Goal: Information Seeking & Learning: Find specific fact

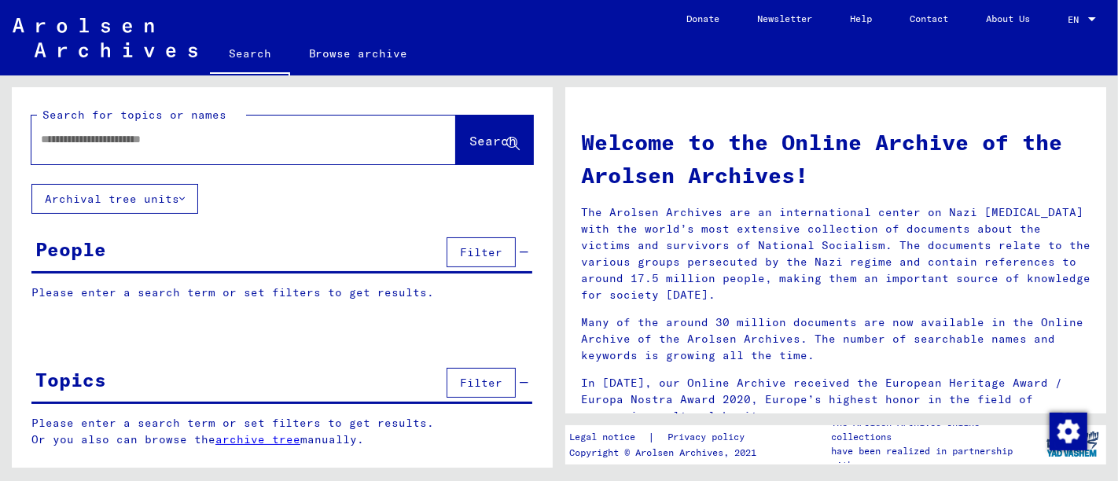
click at [190, 142] on input "text" at bounding box center [225, 139] width 368 height 17
type input "**********"
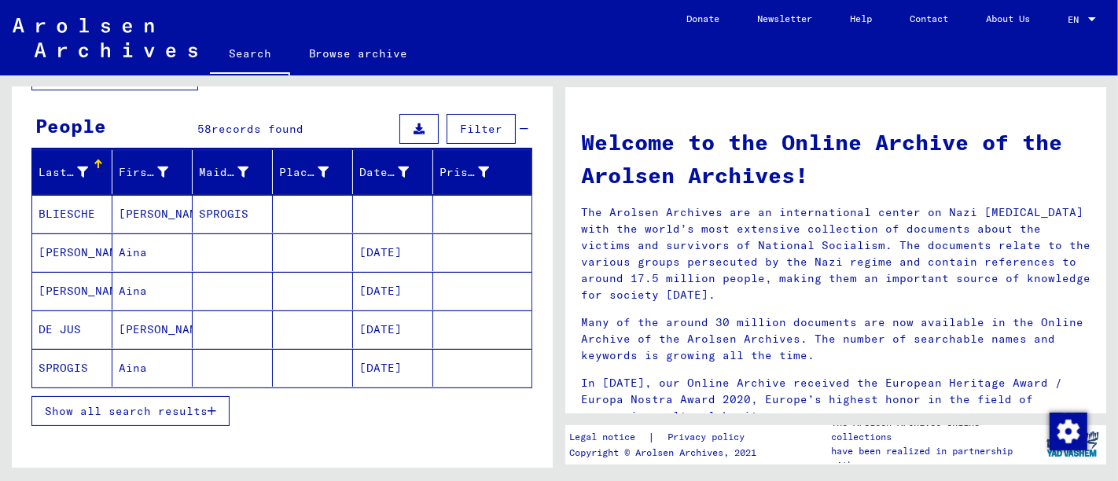
scroll to position [130, 0]
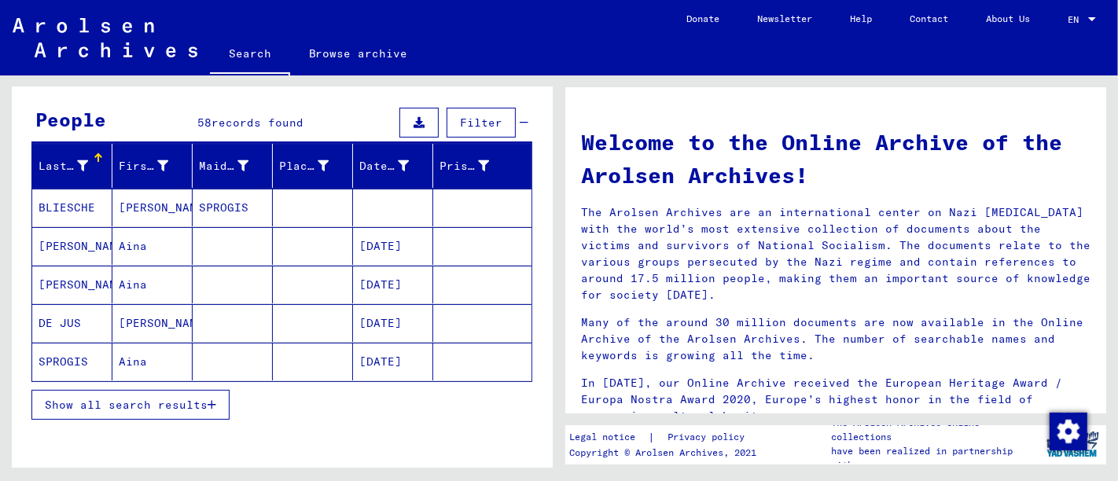
click at [159, 401] on span "Show all search results" at bounding box center [126, 405] width 163 height 14
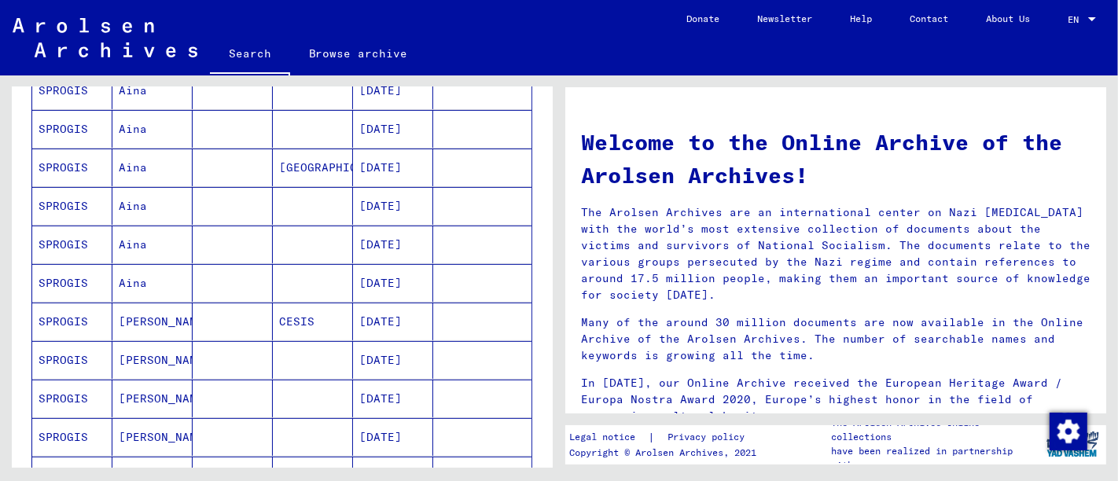
scroll to position [512, 0]
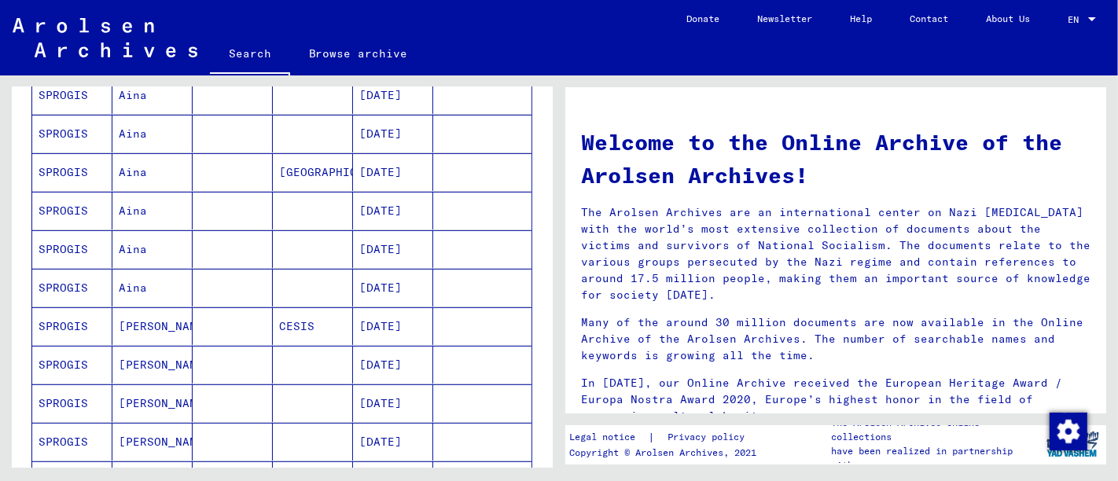
click at [404, 313] on mat-cell "[DATE]" at bounding box center [393, 326] width 80 height 38
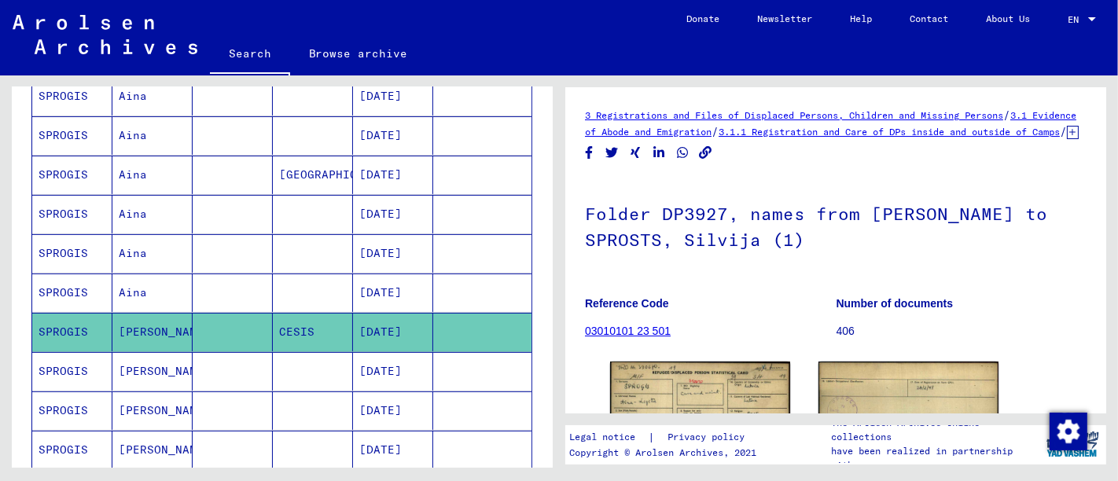
scroll to position [200, 0]
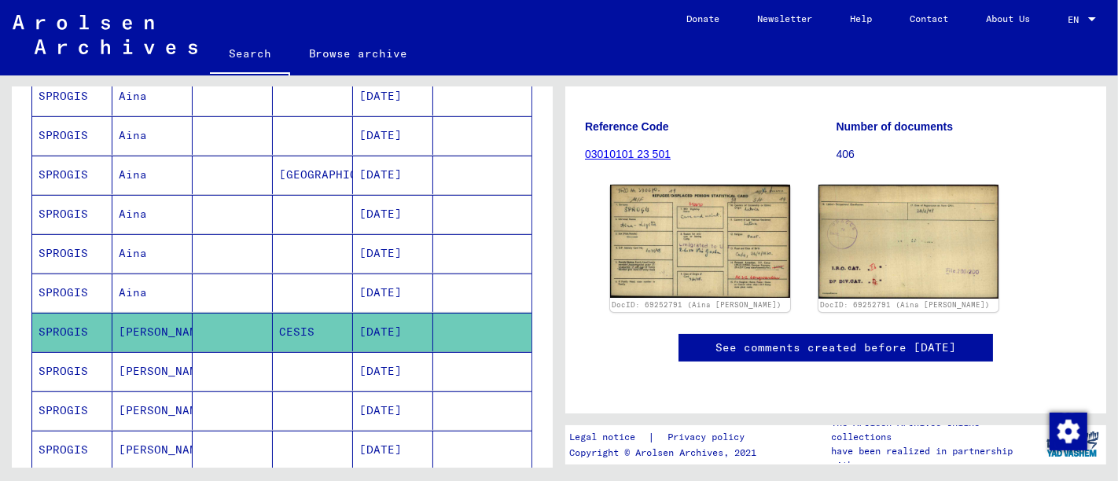
click at [393, 286] on mat-cell "[DATE]" at bounding box center [393, 293] width 80 height 39
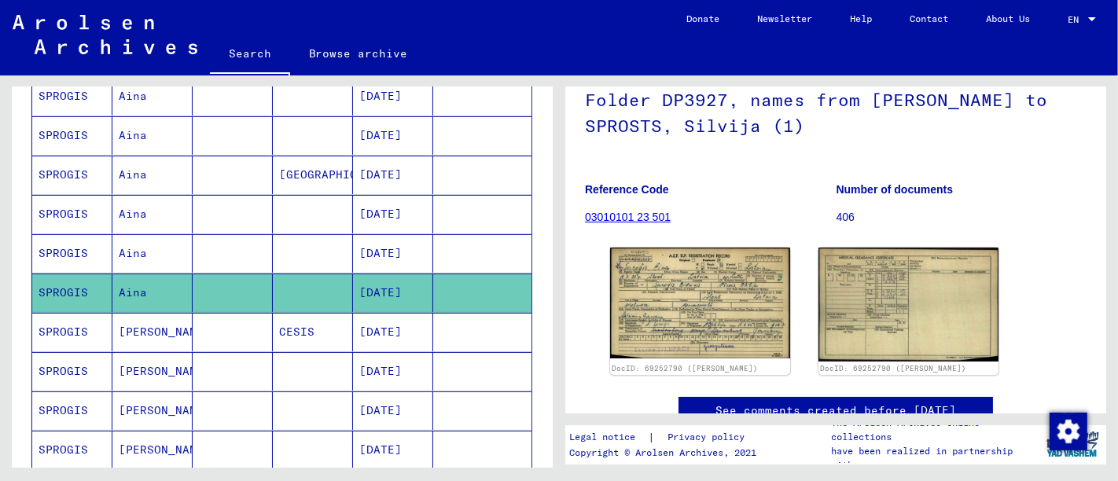
scroll to position [116, 0]
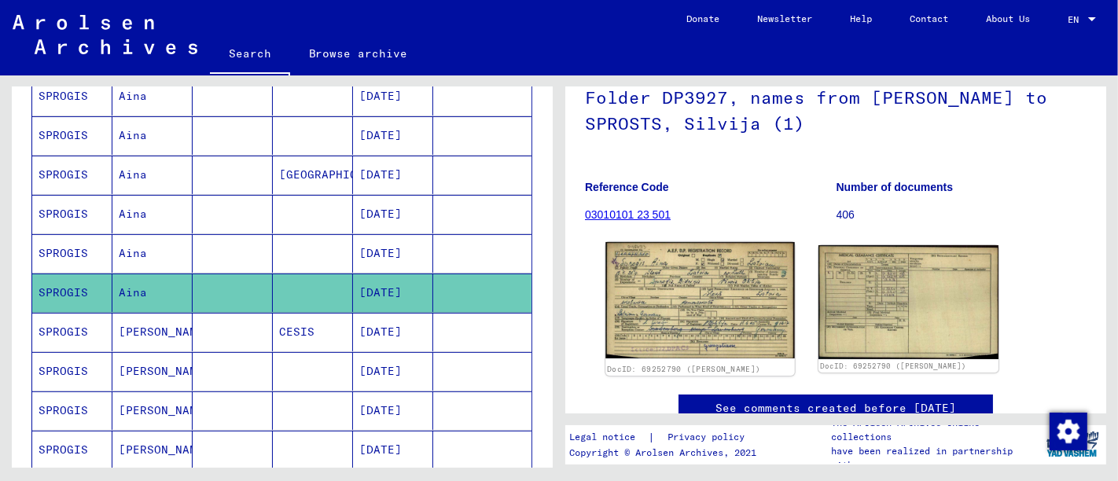
click at [690, 353] on img at bounding box center [700, 300] width 189 height 116
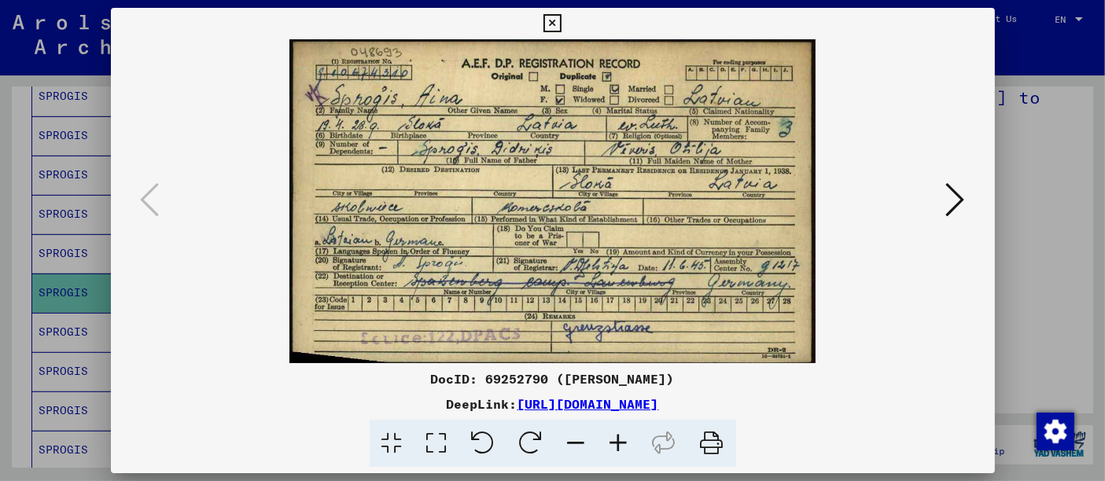
click at [552, 18] on icon at bounding box center [552, 23] width 18 height 19
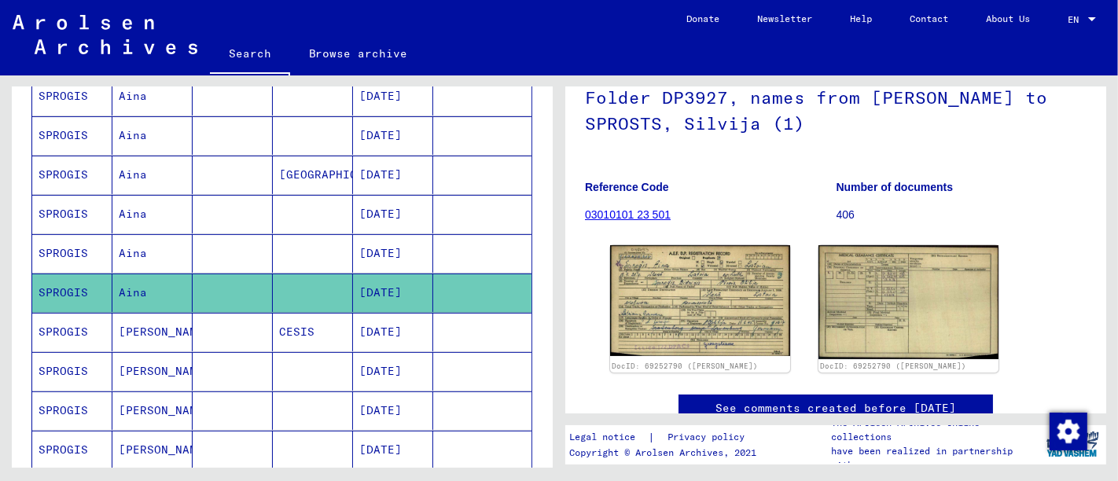
click at [389, 205] on mat-cell "[DATE]" at bounding box center [393, 214] width 80 height 39
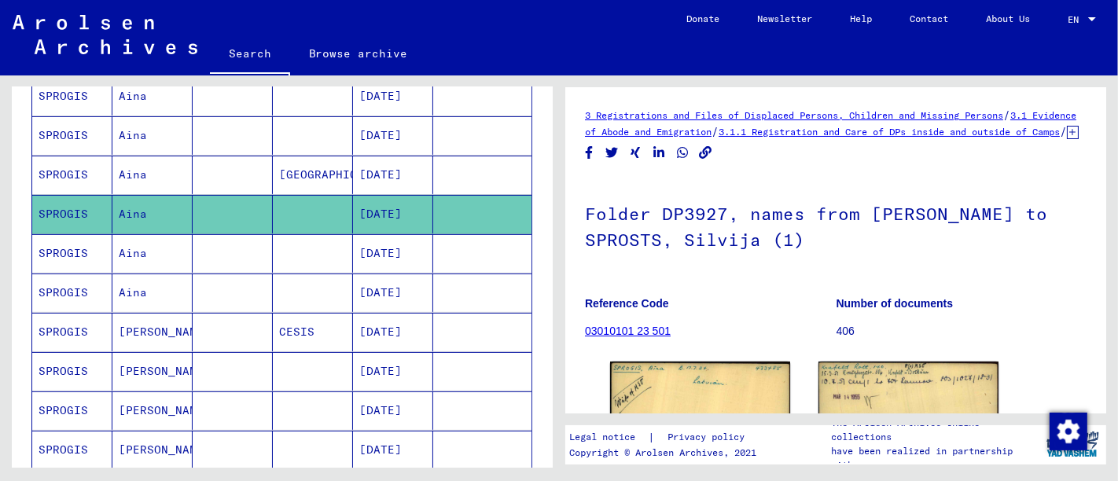
click at [374, 172] on mat-cell "[DATE]" at bounding box center [393, 175] width 80 height 39
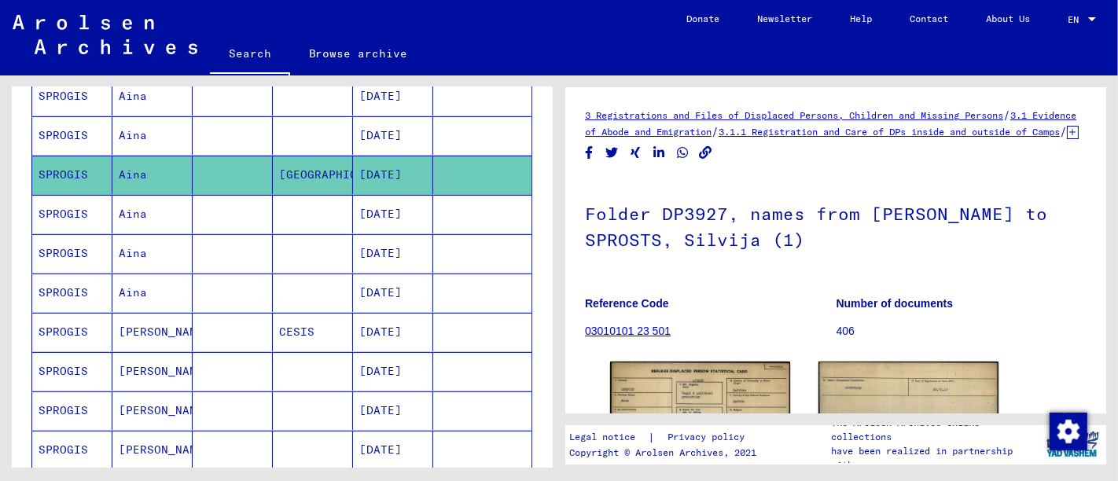
scroll to position [78, 0]
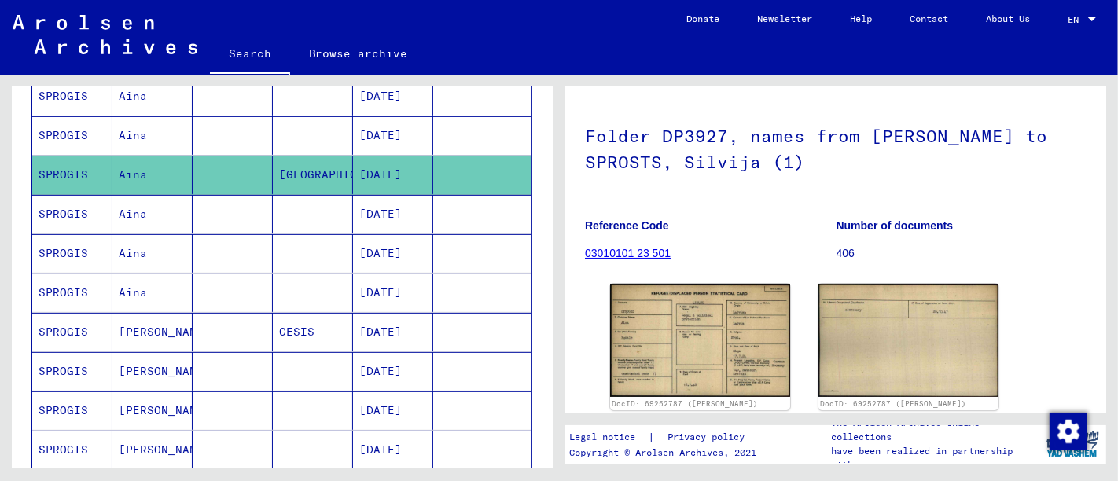
click at [394, 137] on mat-cell "[DATE]" at bounding box center [393, 135] width 80 height 39
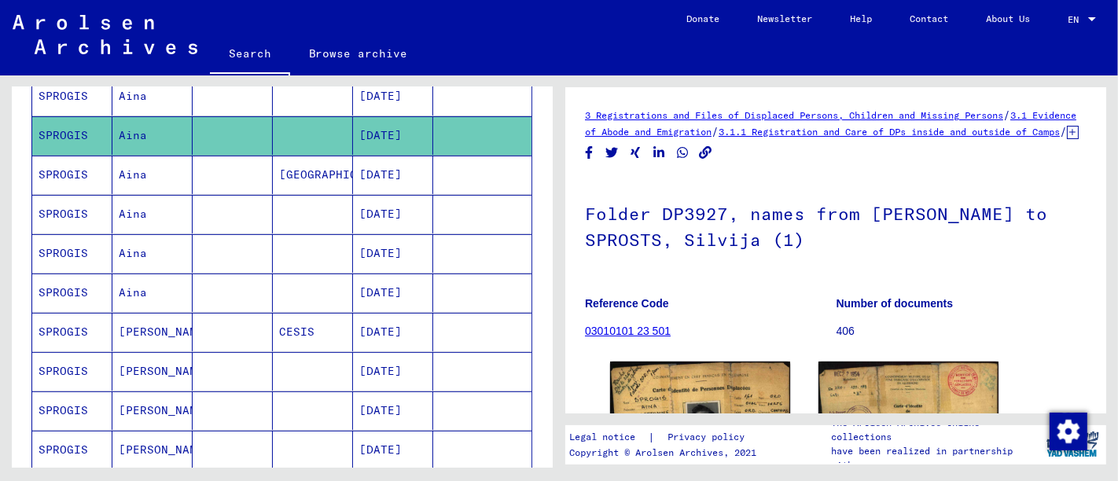
scroll to position [204, 0]
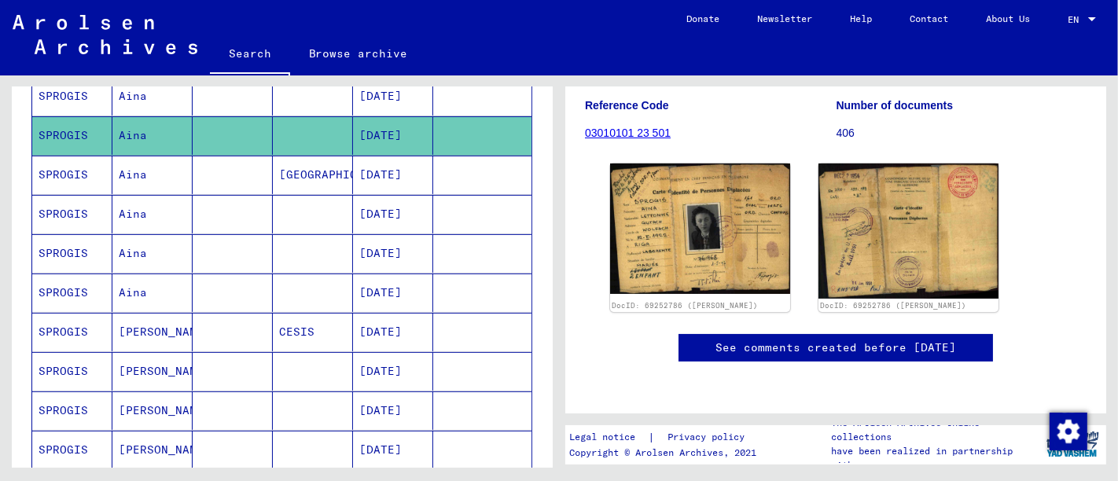
click at [393, 98] on mat-cell "[DATE]" at bounding box center [393, 96] width 80 height 39
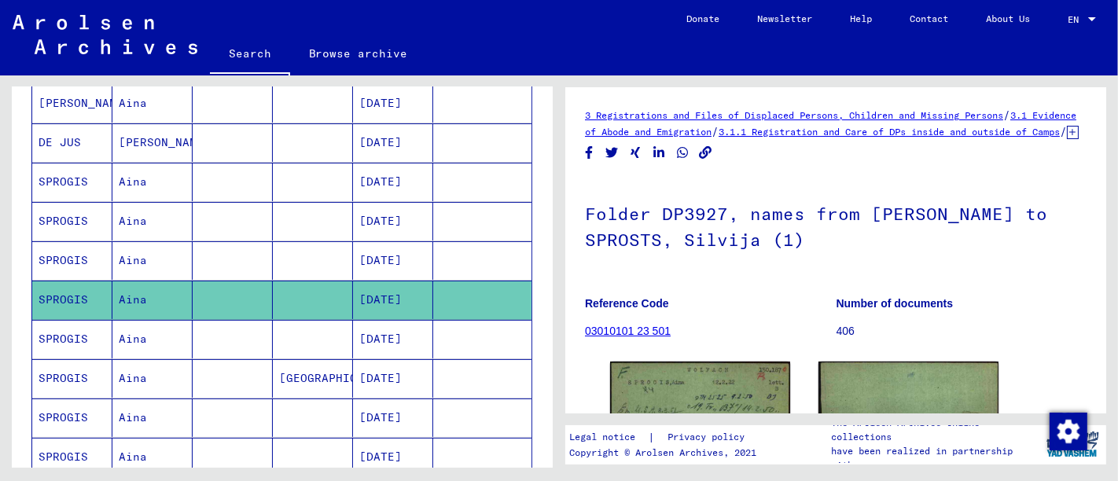
scroll to position [315, 0]
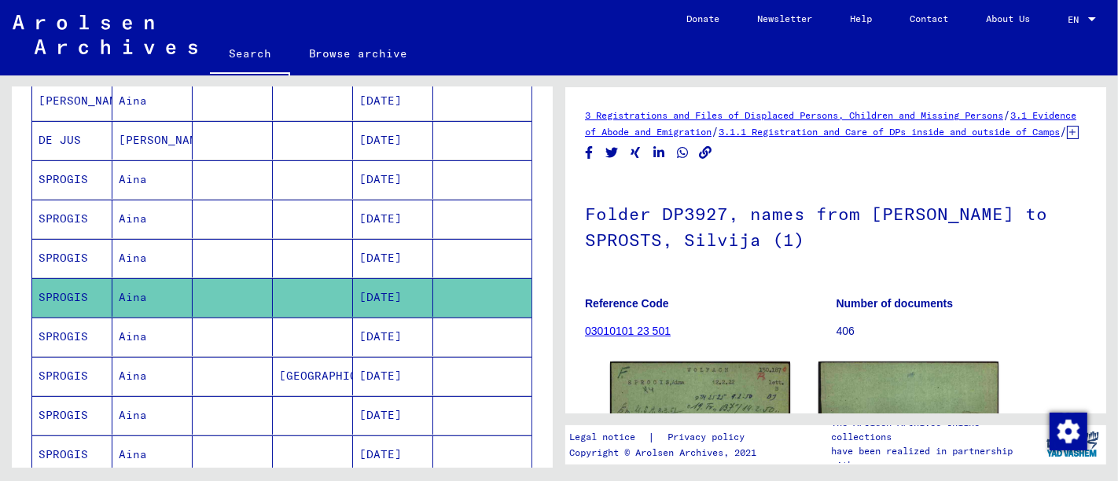
click at [398, 255] on mat-cell "[DATE]" at bounding box center [393, 258] width 80 height 39
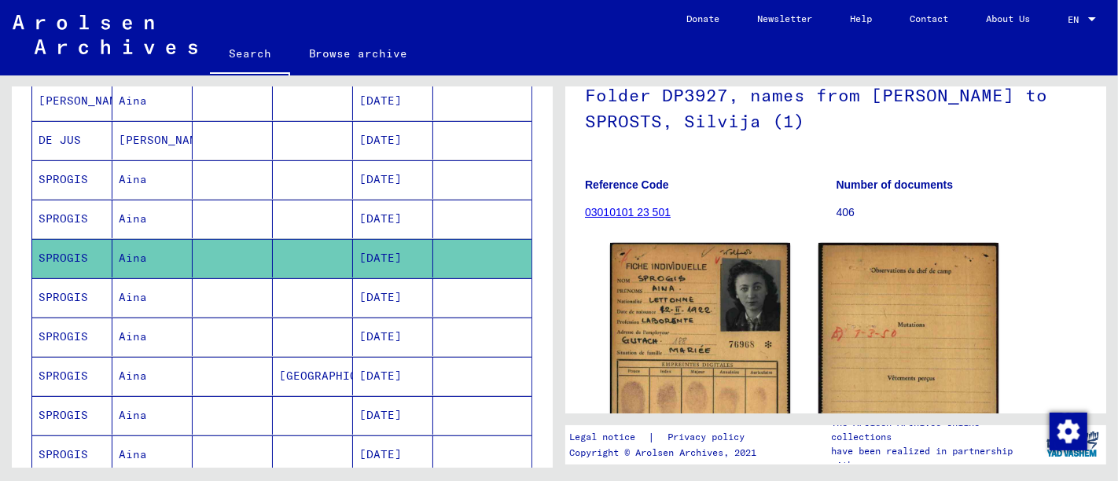
scroll to position [121, 0]
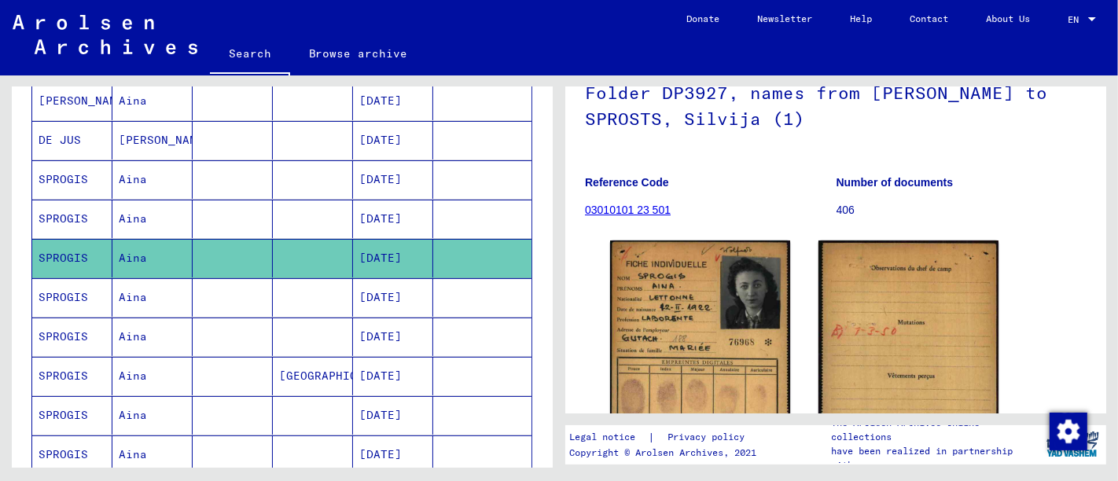
click at [395, 212] on mat-cell "[DATE]" at bounding box center [393, 219] width 80 height 39
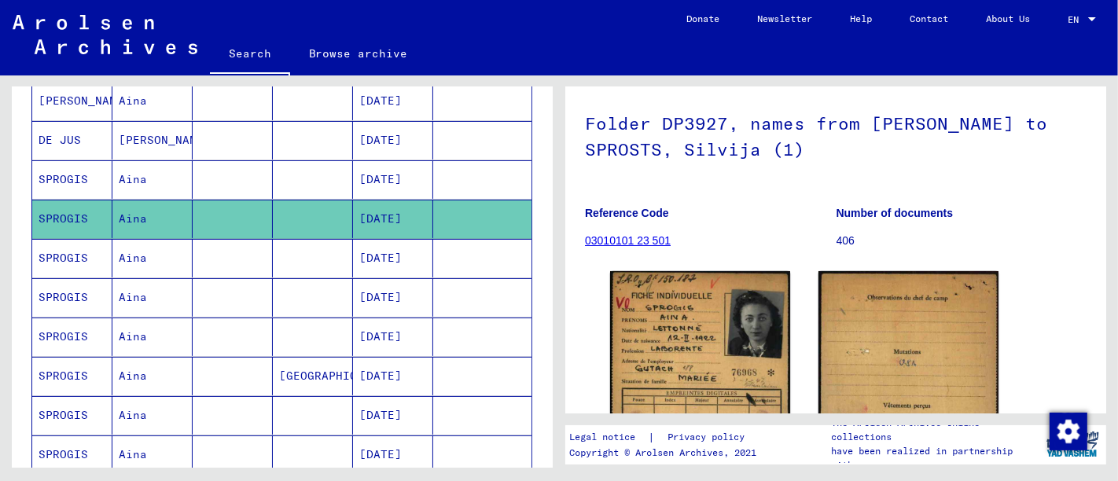
click at [403, 175] on mat-cell "[DATE]" at bounding box center [393, 179] width 80 height 39
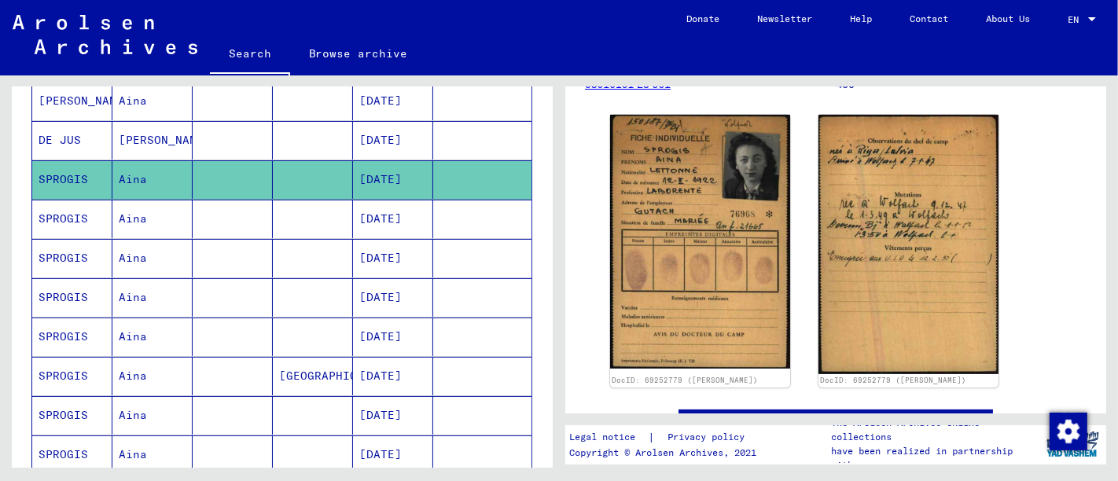
click at [386, 127] on mat-cell "[DATE]" at bounding box center [393, 140] width 80 height 39
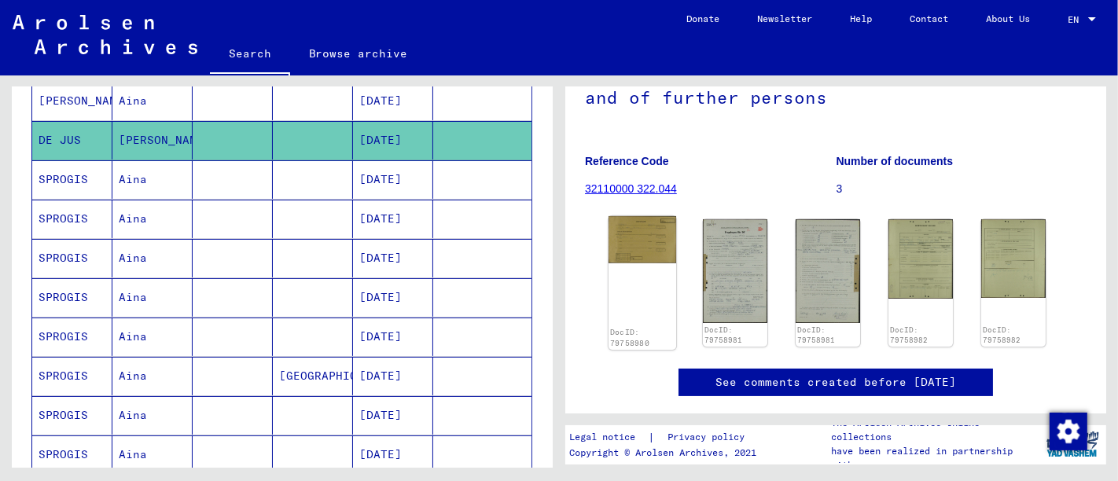
click at [646, 259] on img at bounding box center [643, 239] width 68 height 47
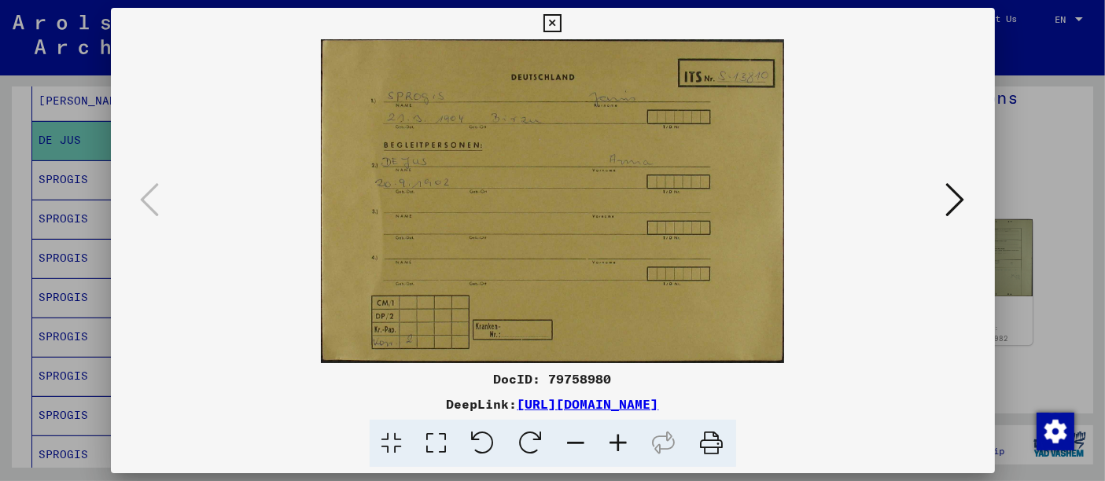
click at [615, 447] on icon at bounding box center [619, 444] width 42 height 48
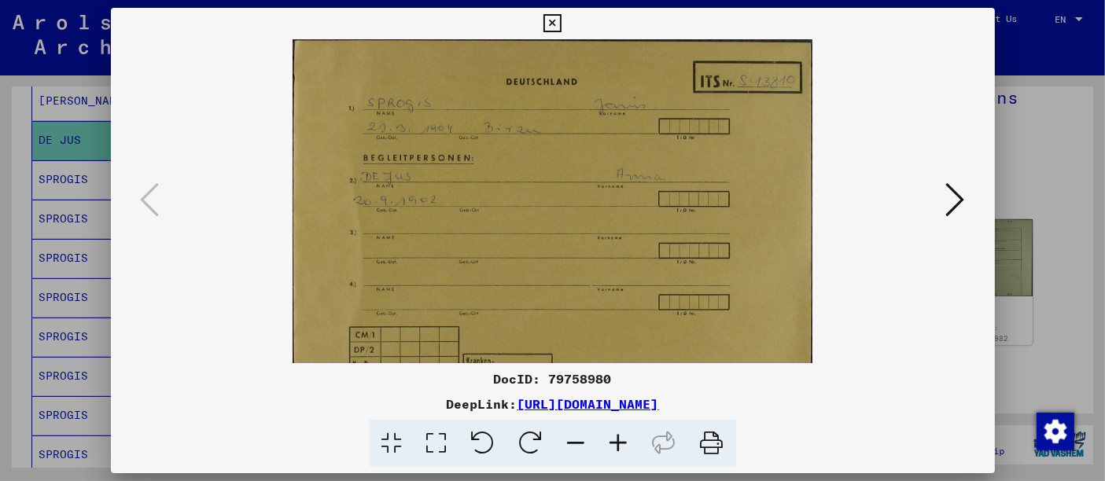
click at [615, 447] on icon at bounding box center [619, 444] width 42 height 48
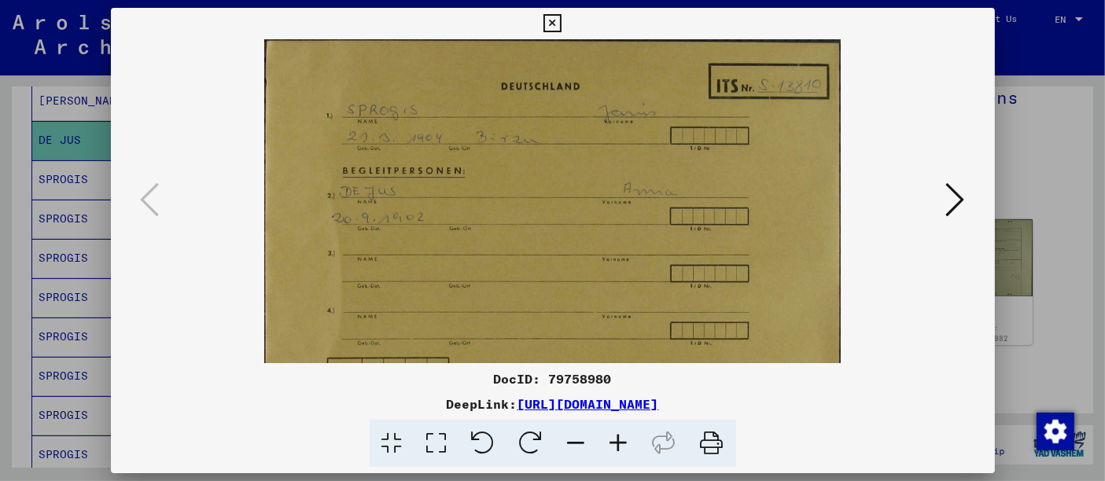
click at [615, 447] on icon at bounding box center [619, 444] width 42 height 48
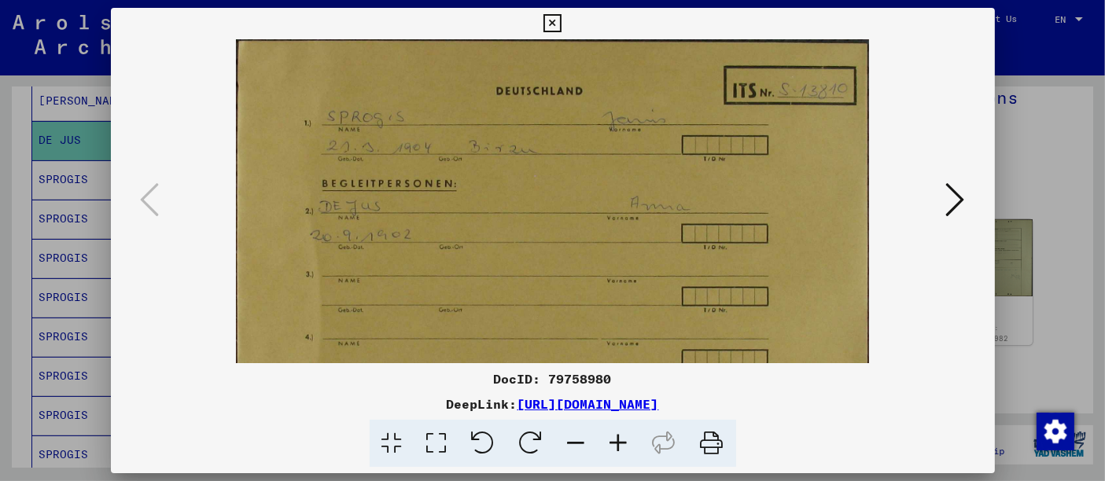
click at [553, 24] on icon at bounding box center [552, 23] width 18 height 19
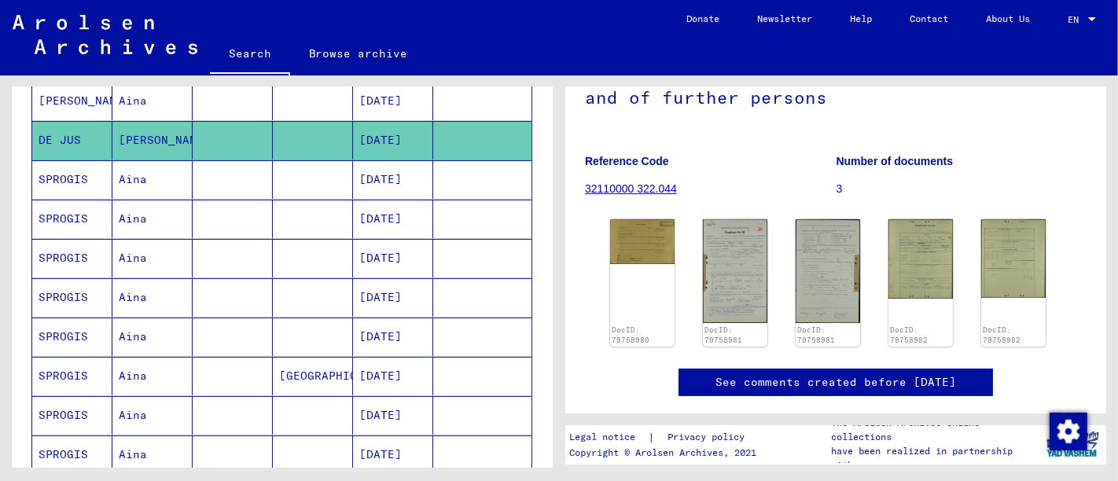
click at [393, 92] on mat-cell "[DATE]" at bounding box center [393, 101] width 80 height 39
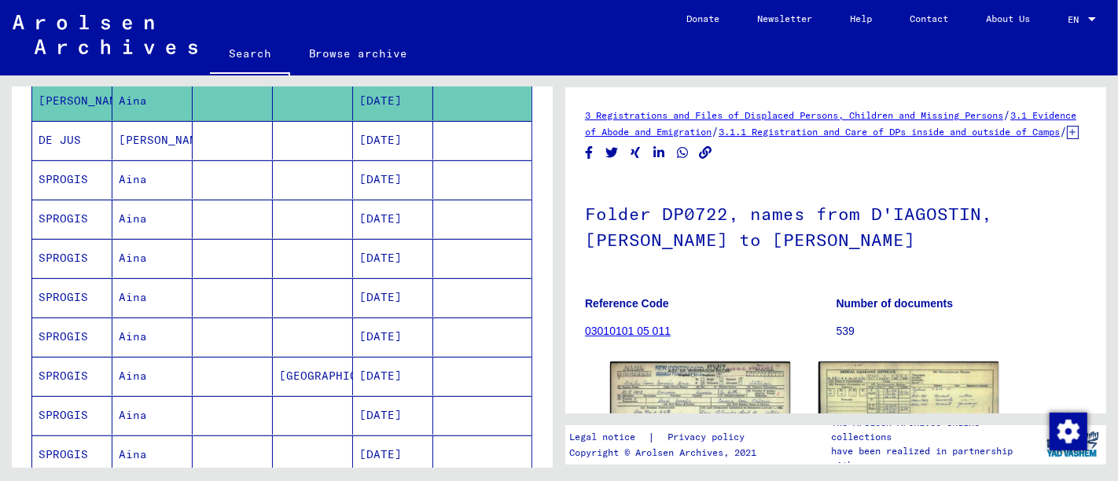
scroll to position [105, 0]
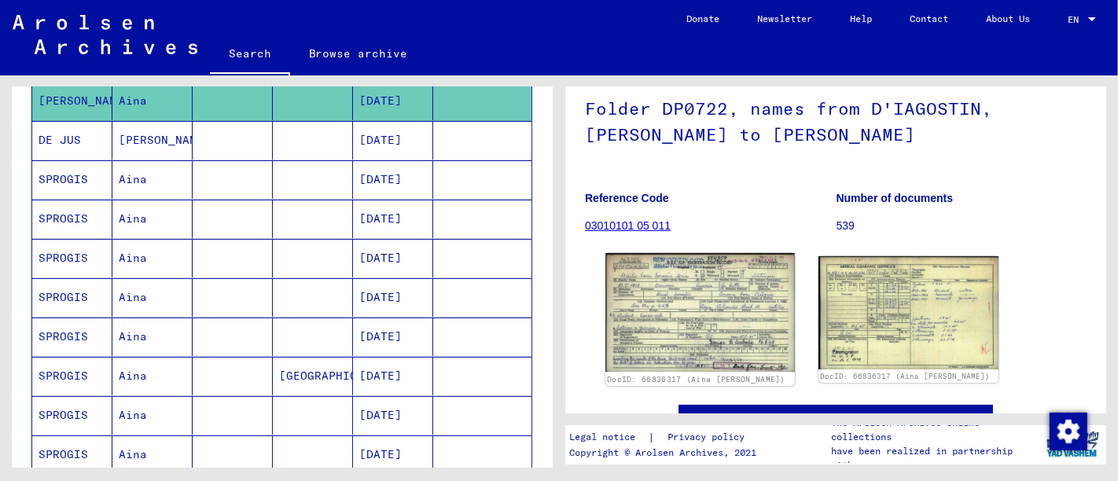
click at [707, 314] on img at bounding box center [700, 312] width 189 height 119
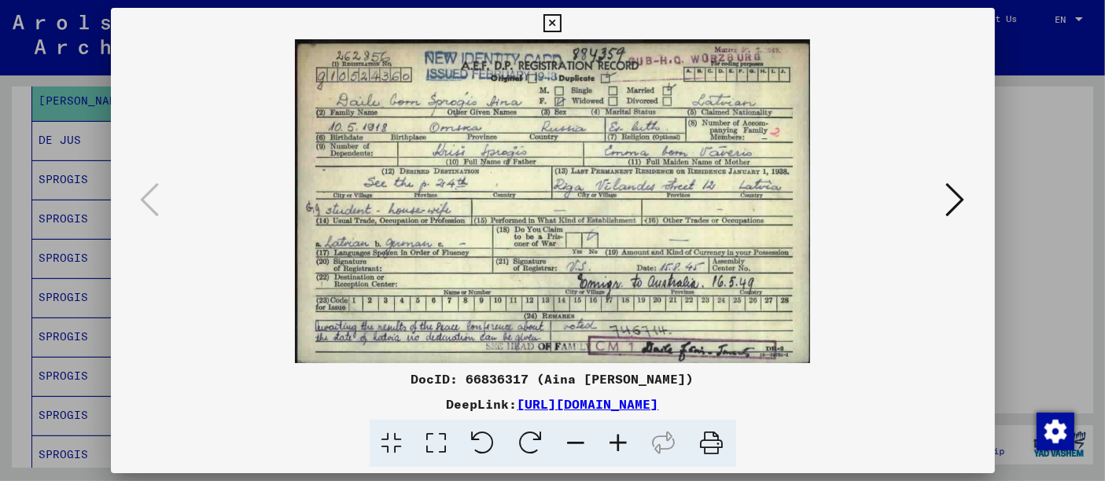
click at [554, 24] on icon at bounding box center [552, 23] width 18 height 19
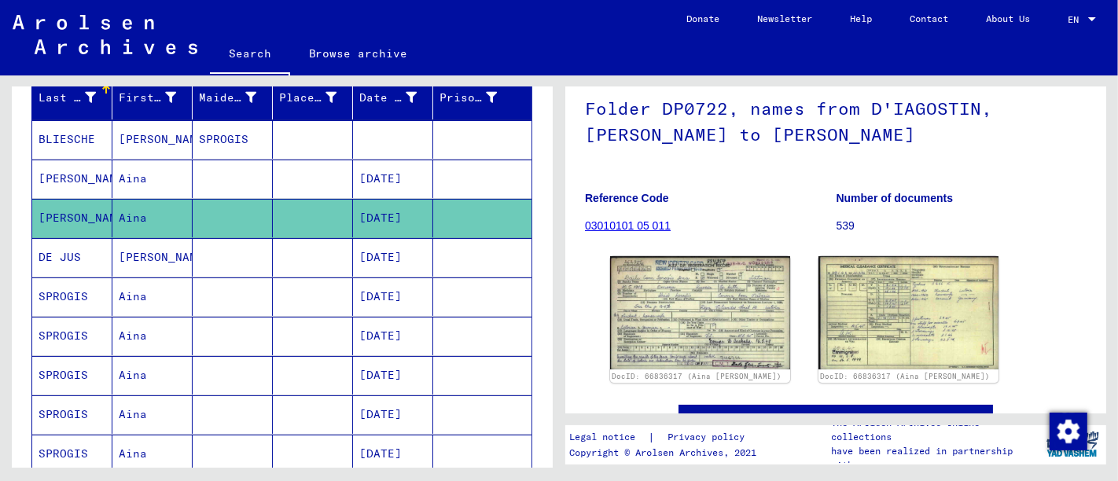
scroll to position [179, 0]
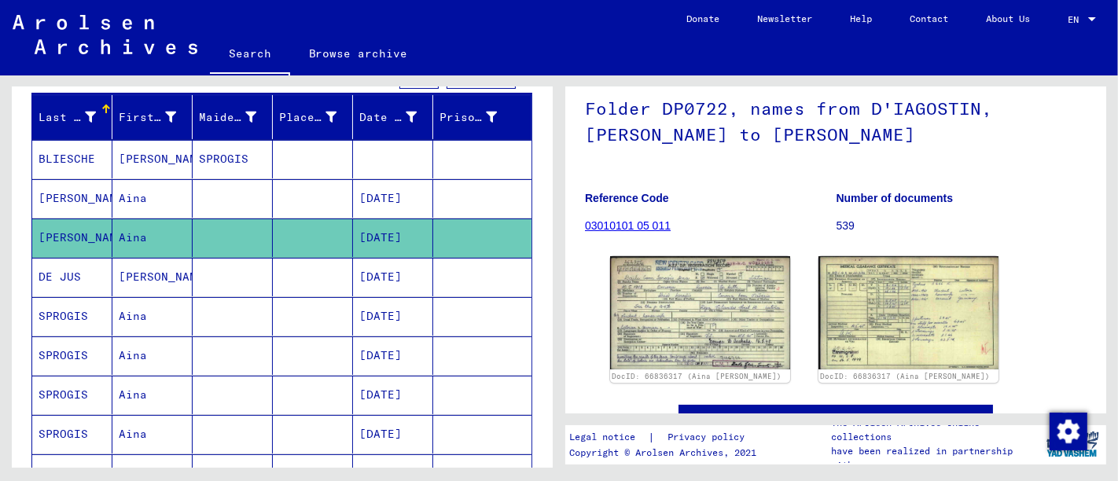
click at [390, 193] on mat-cell "[DATE]" at bounding box center [393, 198] width 80 height 39
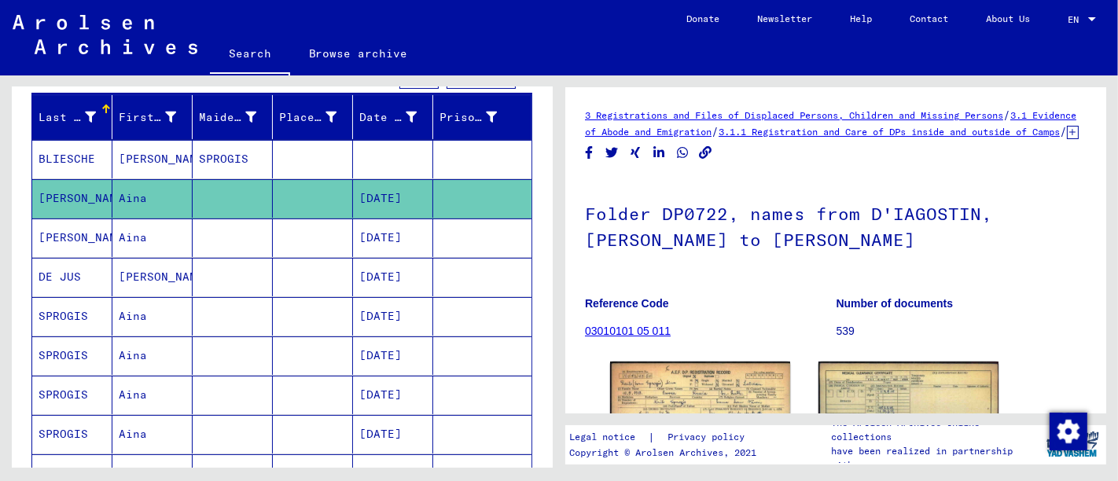
scroll to position [182, 0]
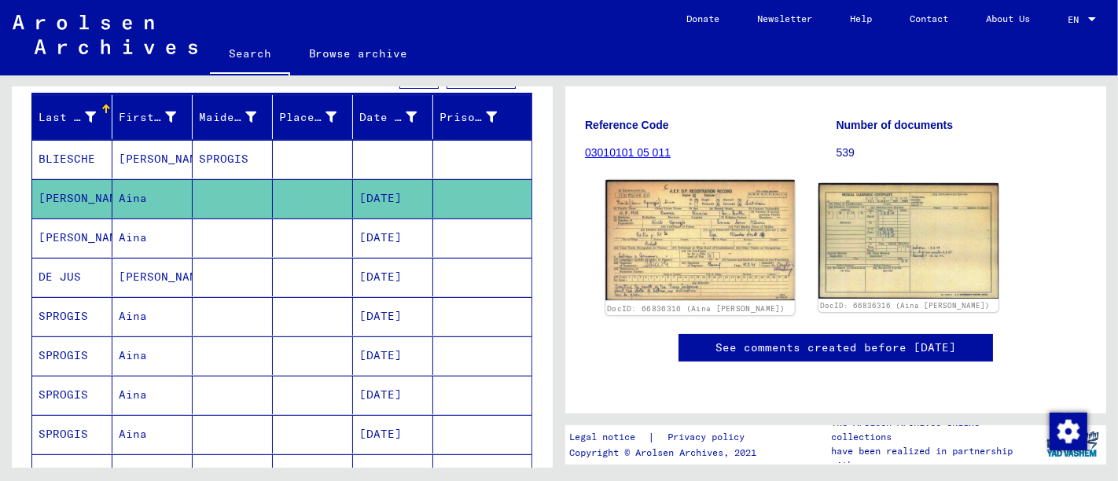
click at [698, 244] on img at bounding box center [700, 240] width 189 height 120
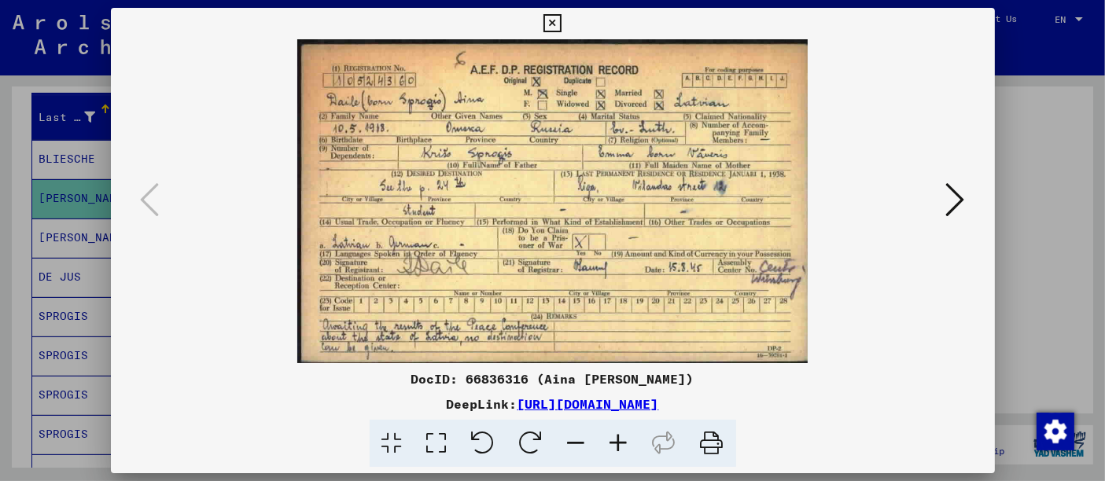
click at [553, 25] on icon at bounding box center [552, 23] width 18 height 19
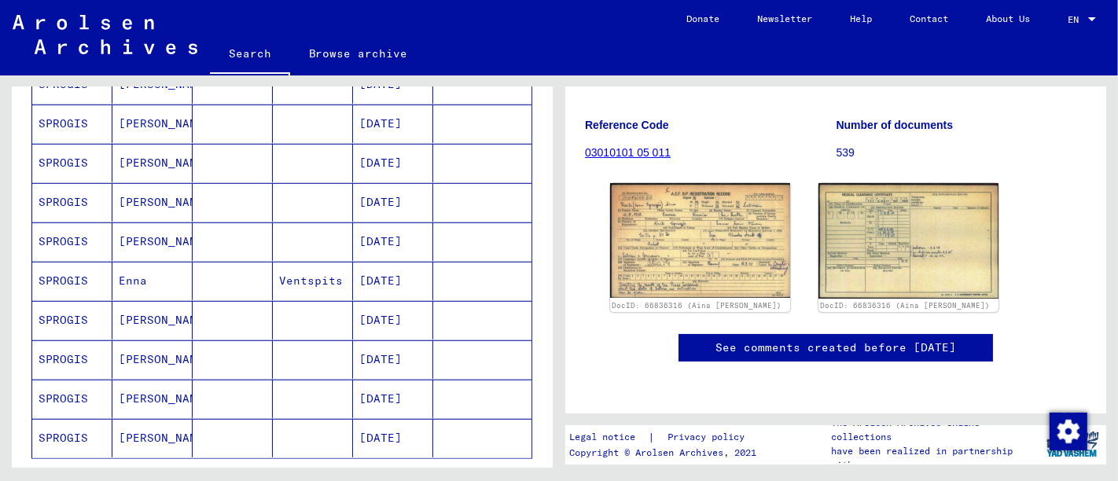
scroll to position [845, 0]
click at [373, 268] on mat-cell "[DATE]" at bounding box center [393, 279] width 80 height 39
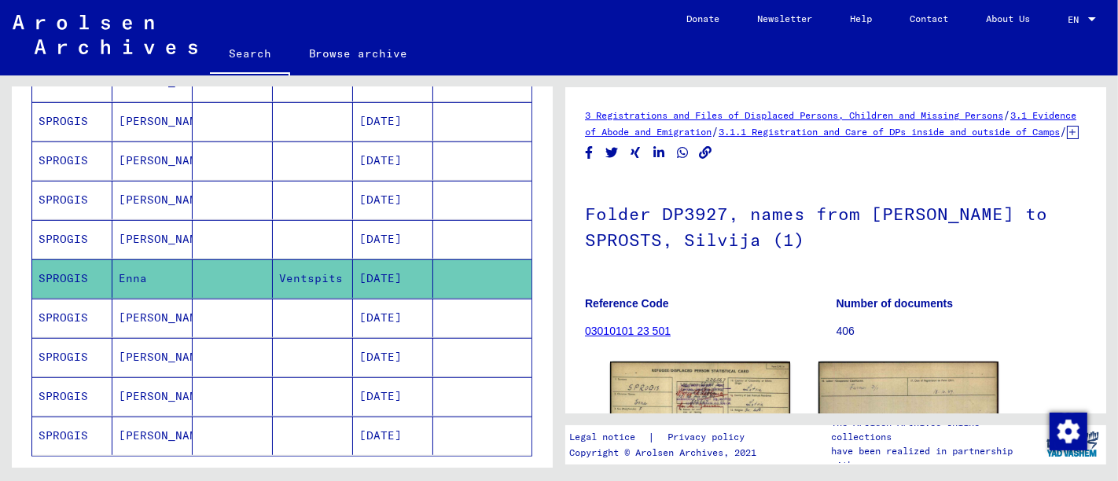
scroll to position [176, 0]
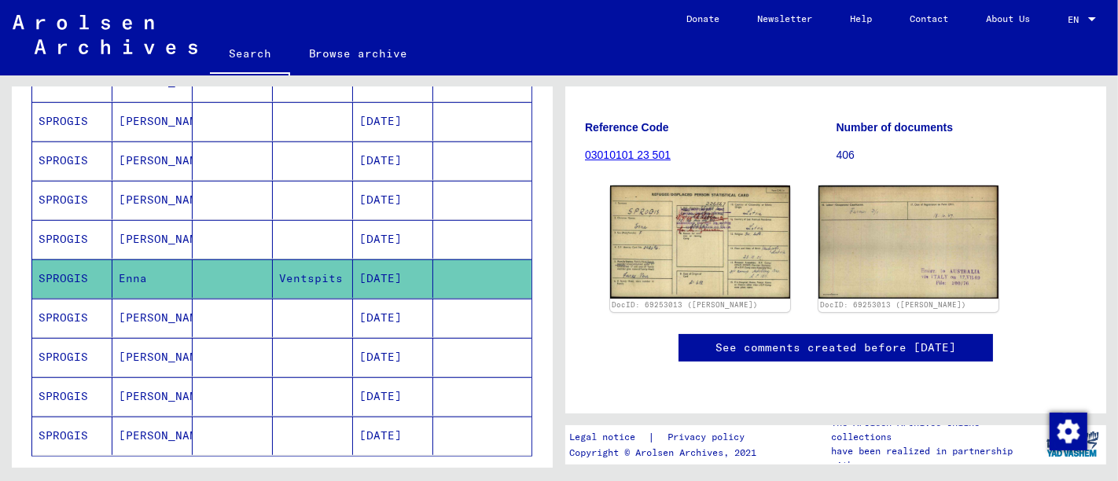
click at [414, 307] on mat-cell "[DATE]" at bounding box center [393, 318] width 80 height 39
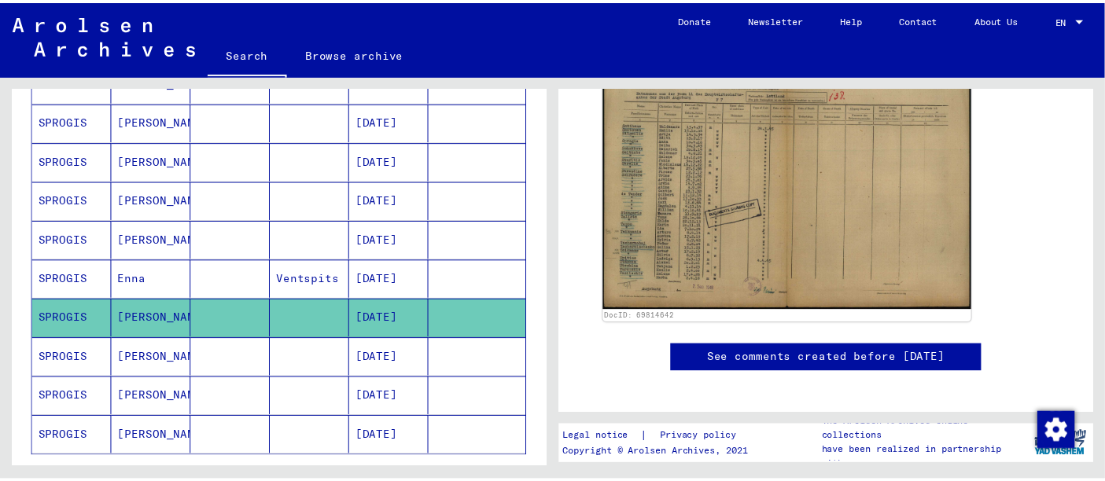
scroll to position [350, 0]
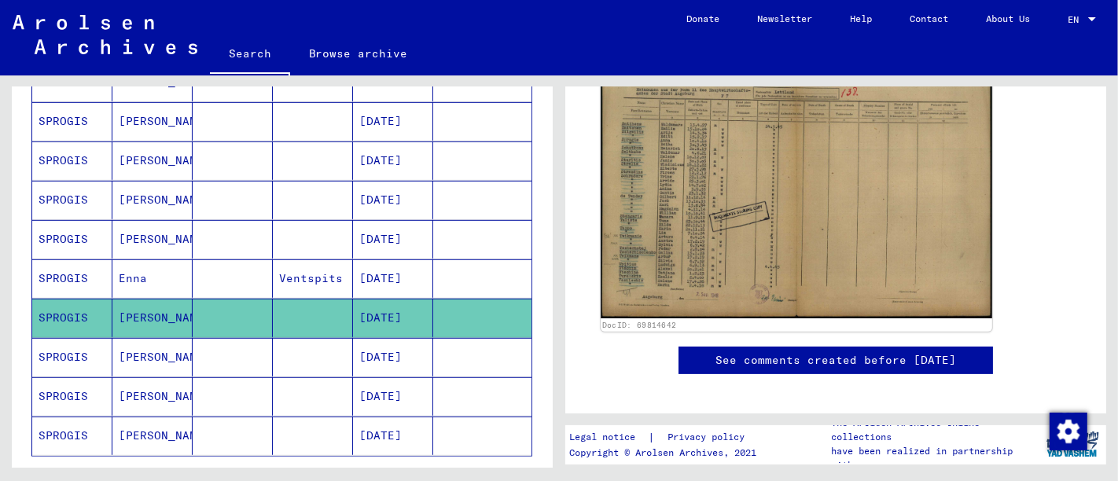
click at [694, 182] on img at bounding box center [797, 178] width 392 height 281
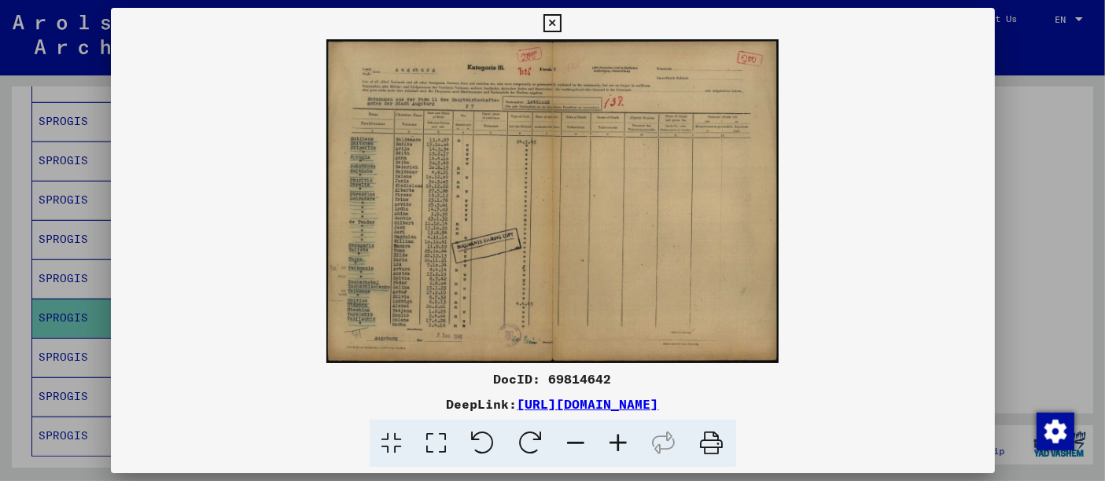
click at [620, 445] on icon at bounding box center [619, 444] width 42 height 48
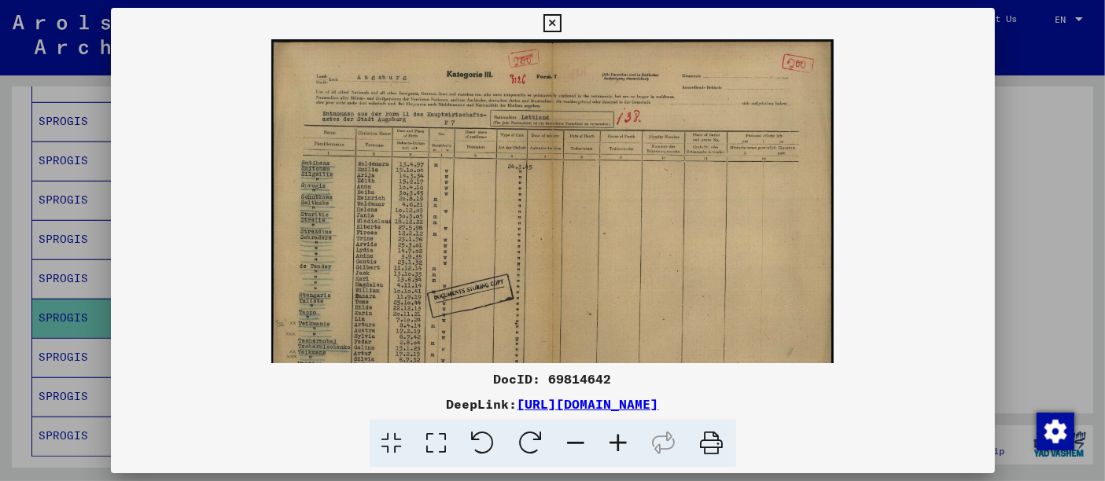
click at [620, 445] on icon at bounding box center [619, 444] width 42 height 48
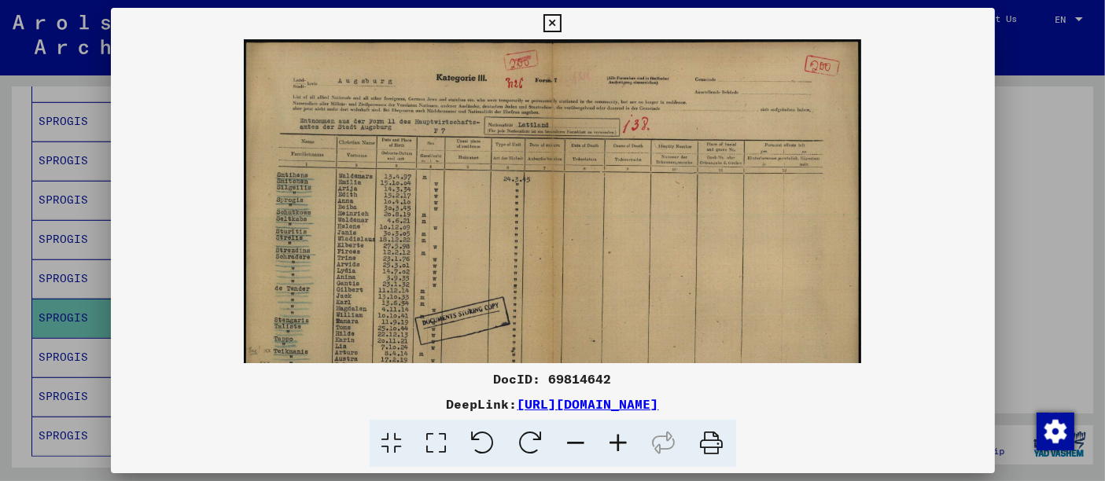
click at [620, 445] on icon at bounding box center [619, 444] width 42 height 48
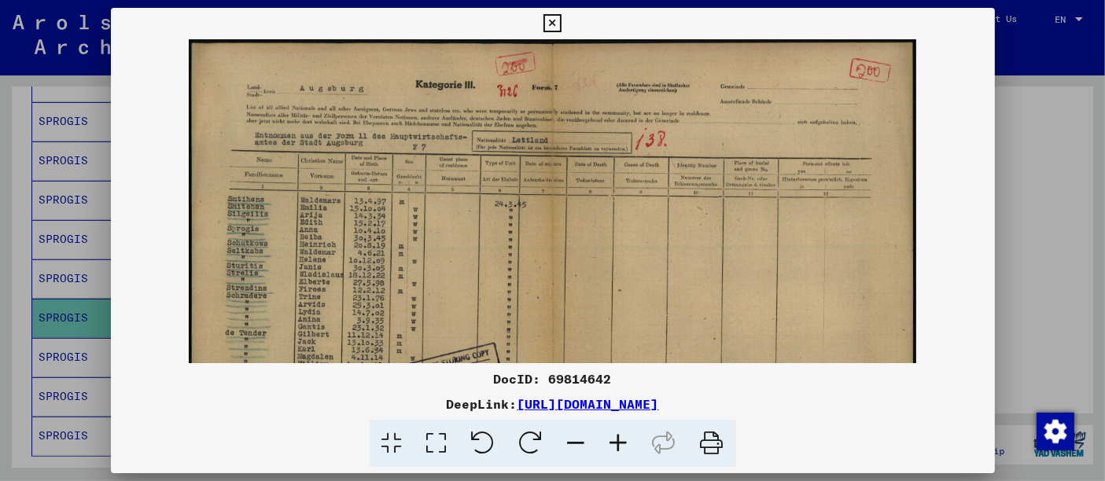
click at [620, 445] on icon at bounding box center [619, 444] width 42 height 48
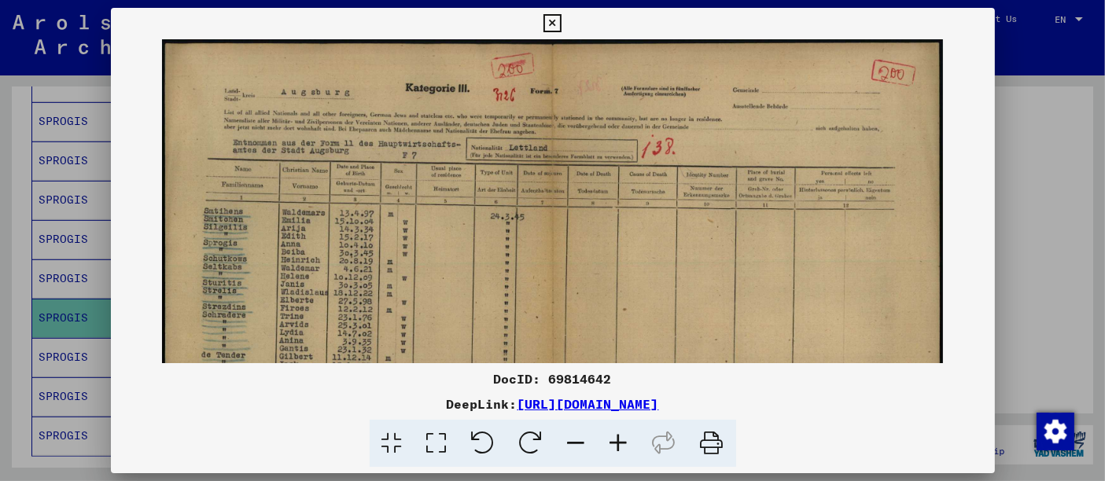
click at [620, 445] on icon at bounding box center [619, 444] width 42 height 48
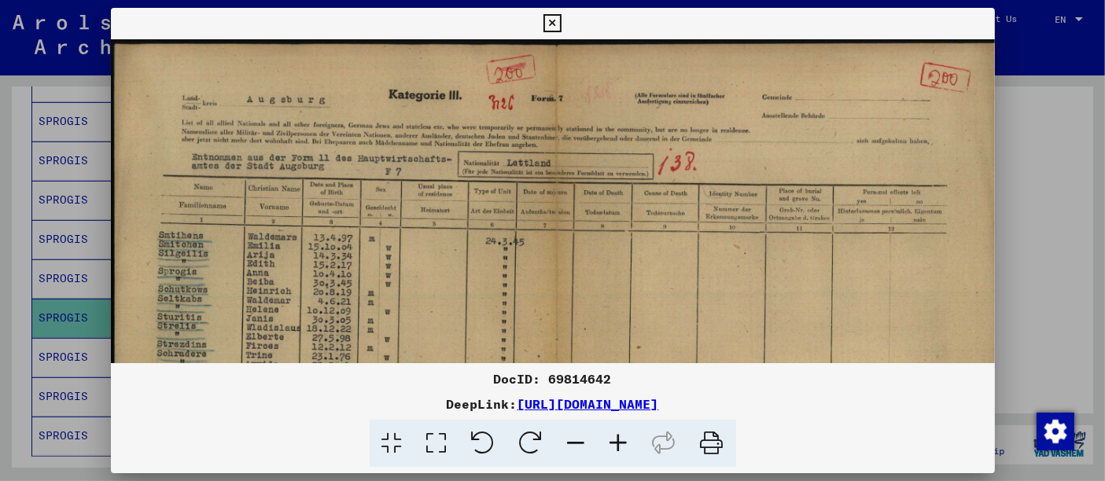
click at [620, 445] on icon at bounding box center [619, 444] width 42 height 48
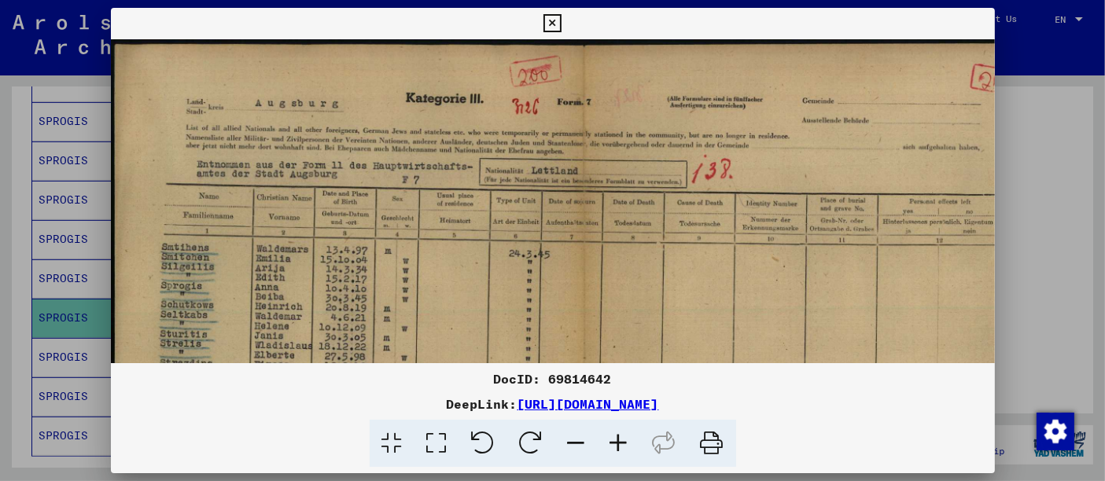
click at [620, 445] on icon at bounding box center [619, 444] width 42 height 48
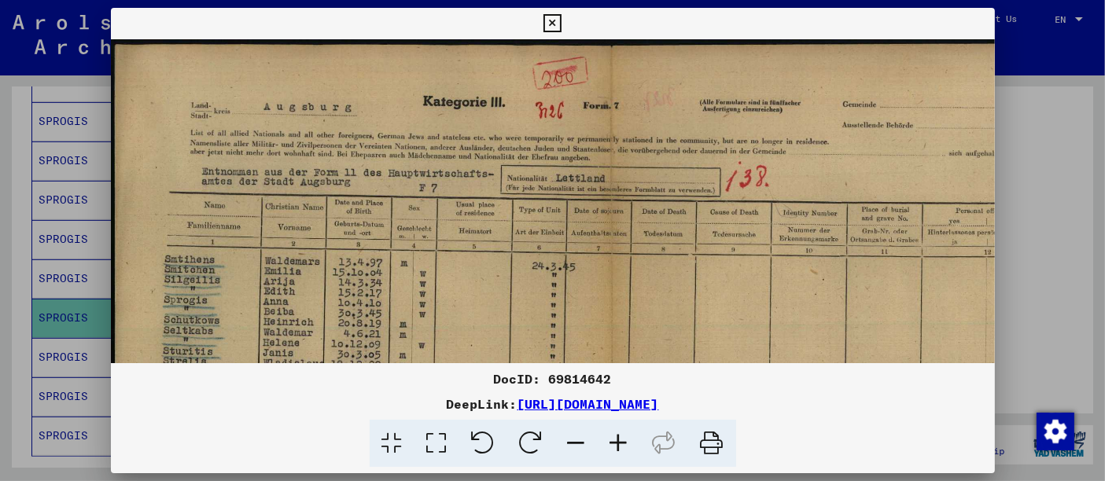
click at [620, 445] on icon at bounding box center [619, 444] width 42 height 48
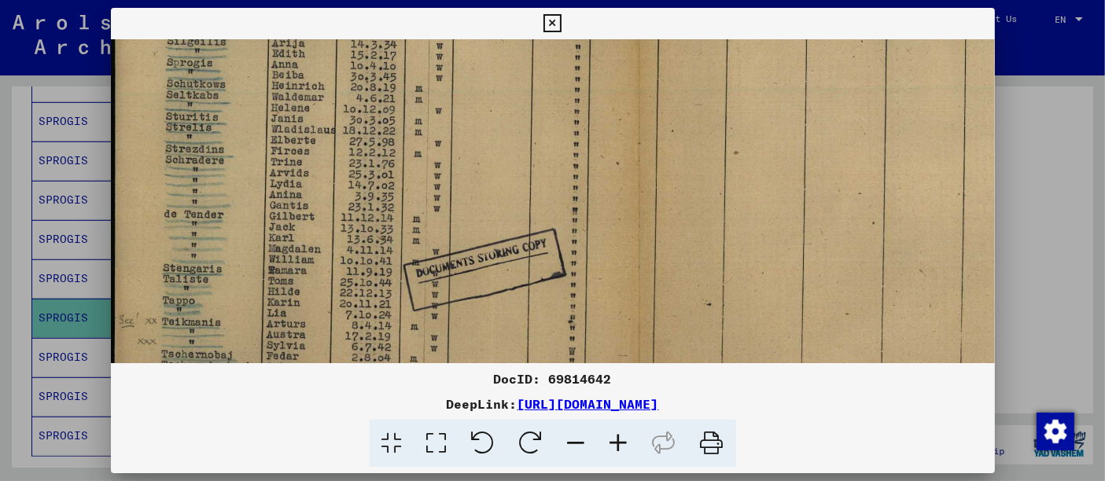
scroll to position [260, 0]
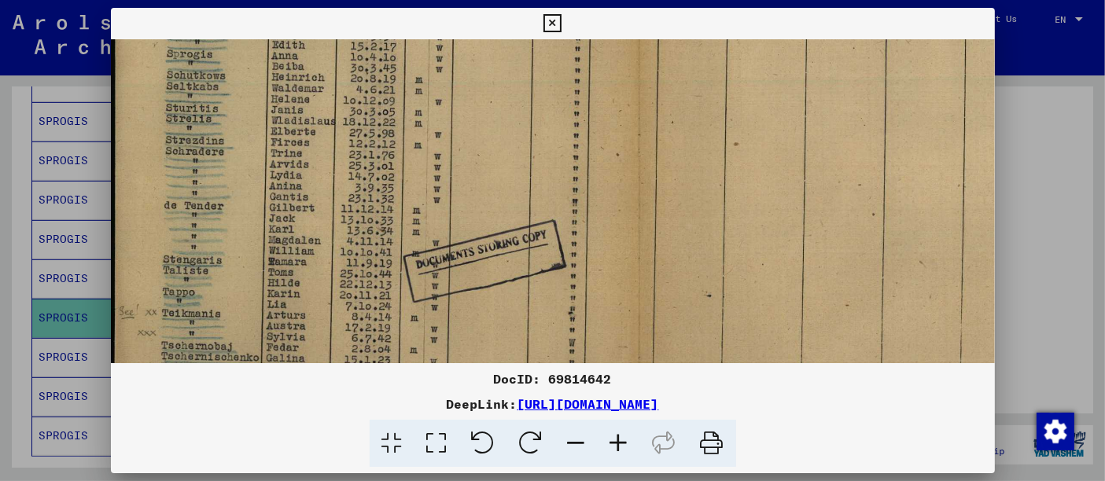
drag, startPoint x: 458, startPoint y: 304, endPoint x: 624, endPoint y: 43, distance: 309.3
click at [624, 43] on img at bounding box center [639, 157] width 1056 height 756
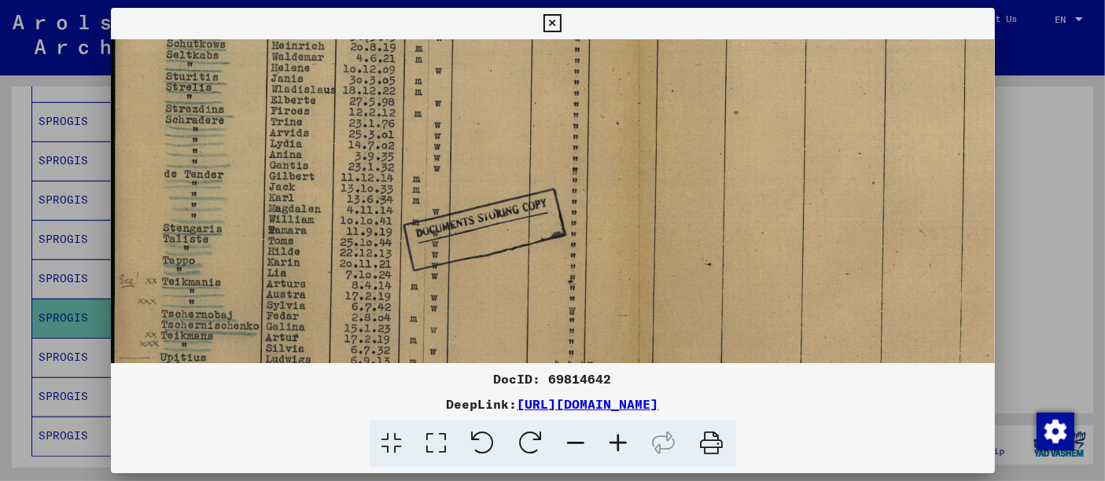
drag, startPoint x: 399, startPoint y: 273, endPoint x: 424, endPoint y: 244, distance: 38.5
click at [424, 244] on img at bounding box center [639, 126] width 1056 height 756
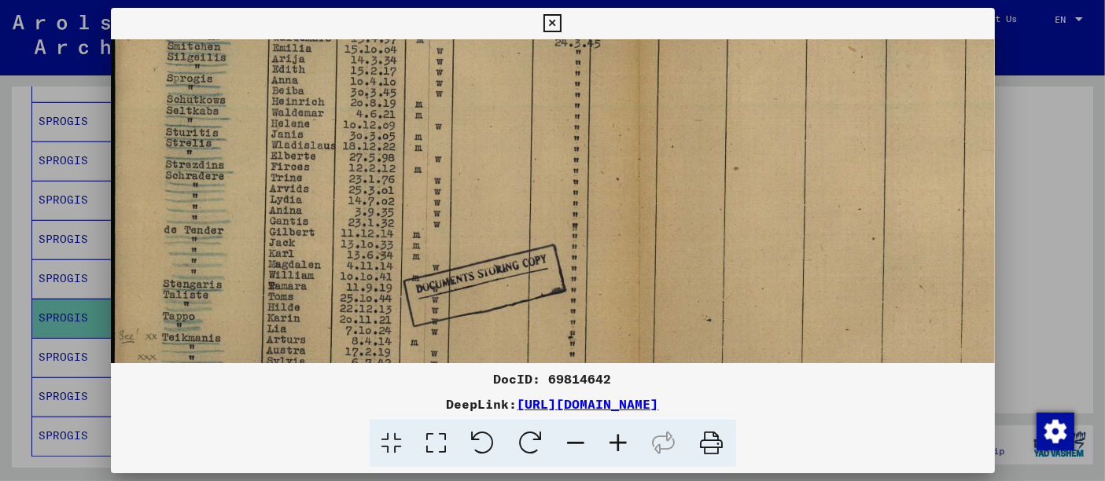
scroll to position [223, 0]
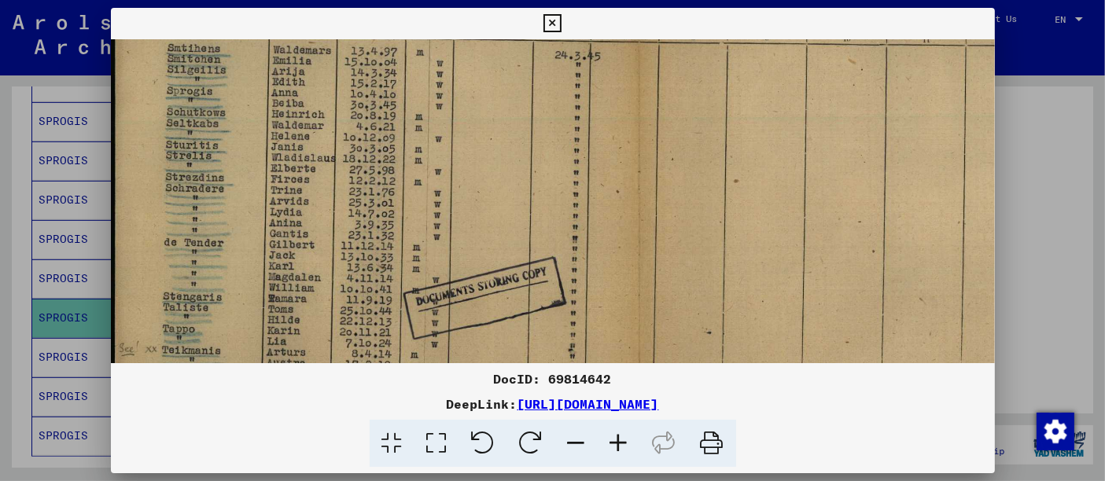
drag, startPoint x: 339, startPoint y: 120, endPoint x: 350, endPoint y: 186, distance: 66.2
click at [350, 186] on img at bounding box center [639, 194] width 1056 height 756
